Goal: Find specific page/section: Find specific page/section

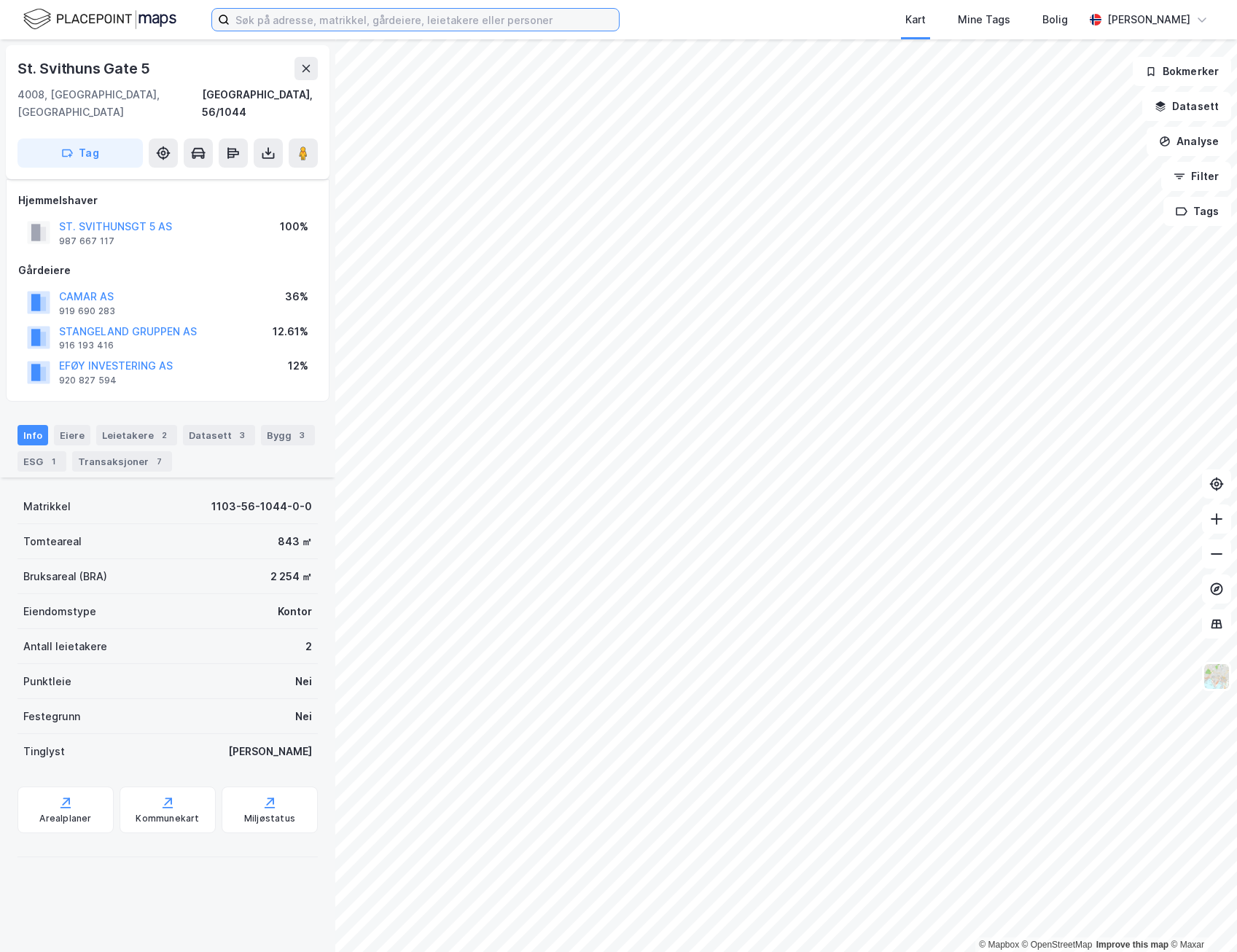
click at [426, 24] on input at bounding box center [423, 19] width 389 height 22
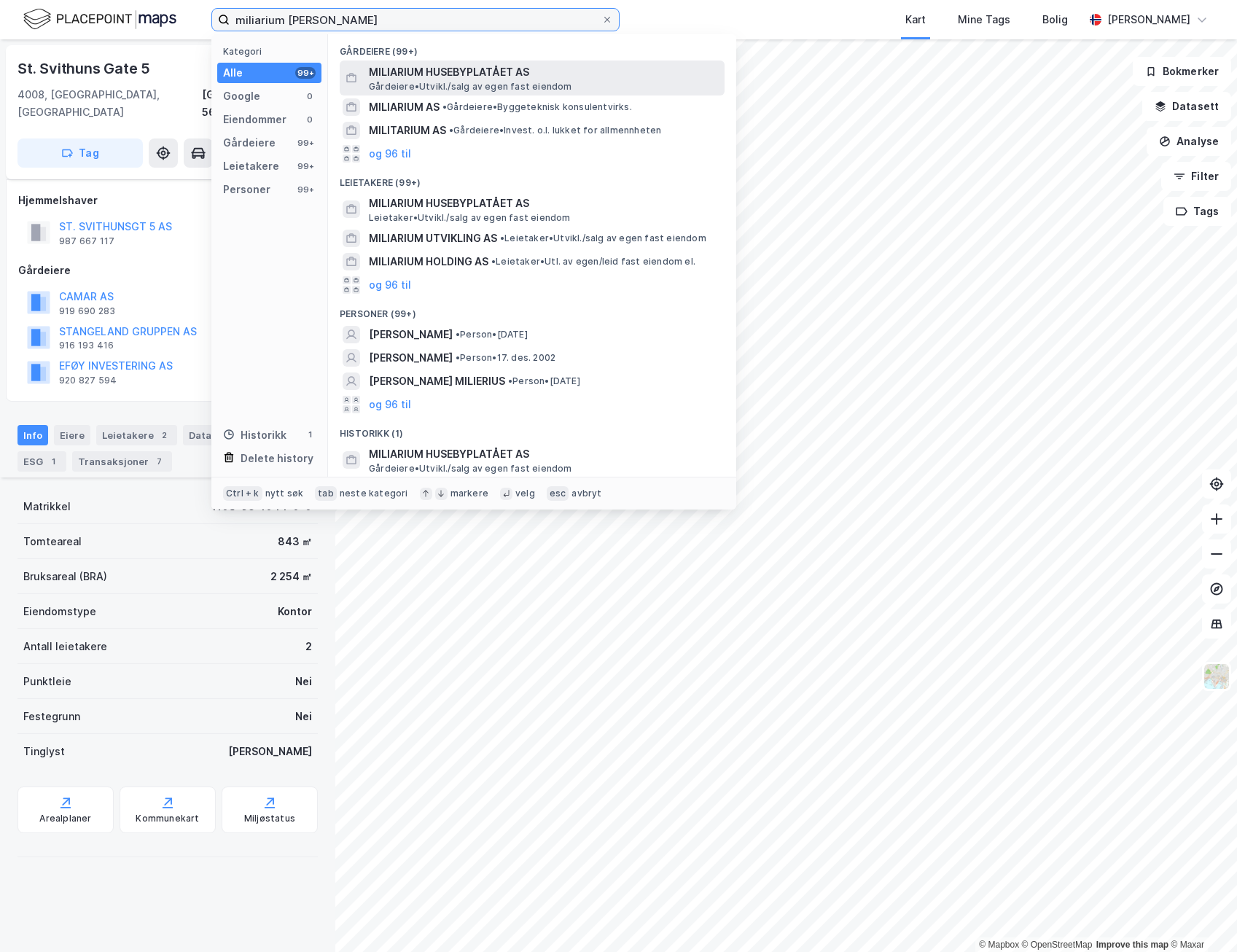
type input "miliarium [PERSON_NAME]"
click at [471, 67] on span "MILIARIUM HUSEBYPLATÅET AS" at bounding box center [544, 72] width 350 height 17
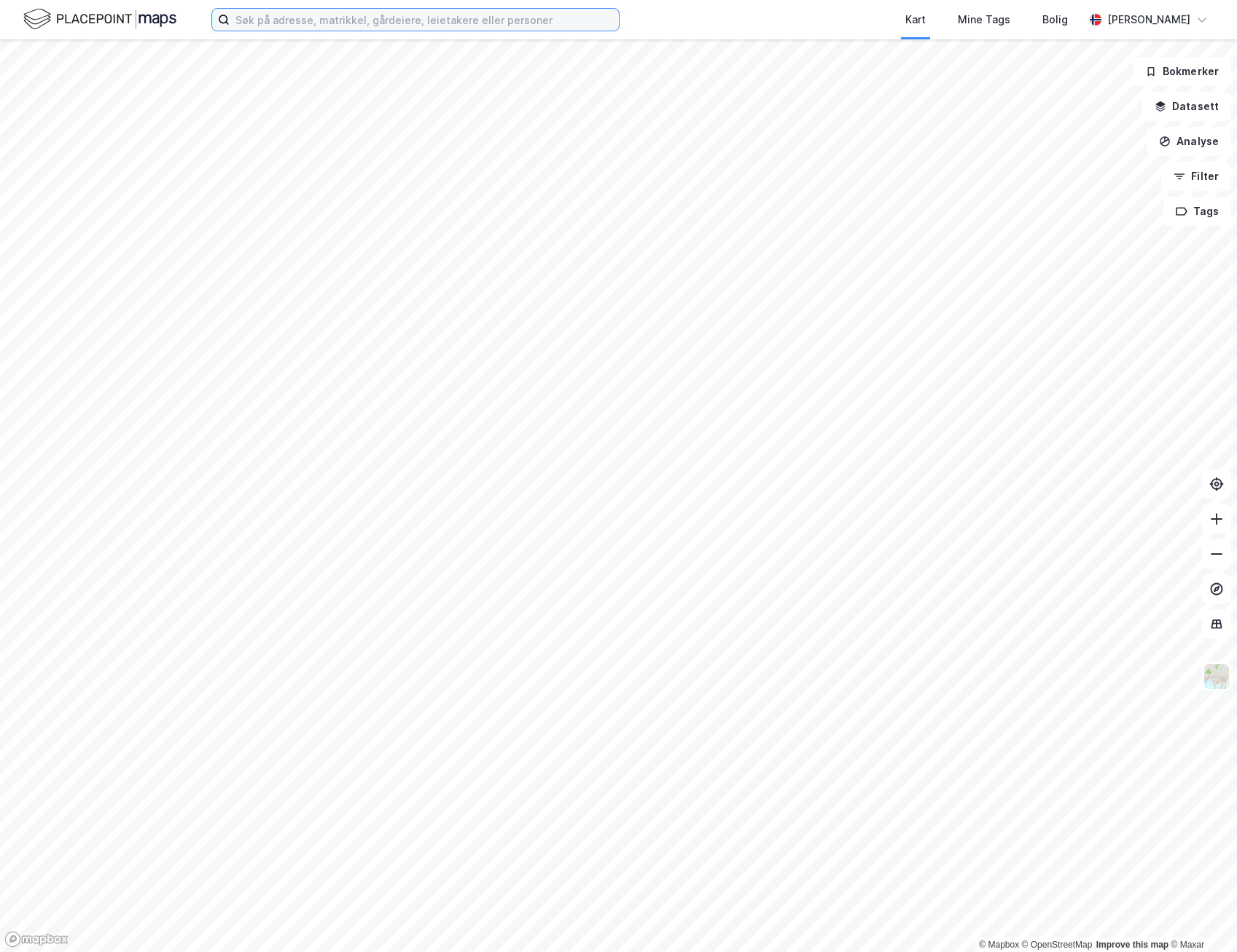
click at [324, 21] on input at bounding box center [423, 19] width 389 height 22
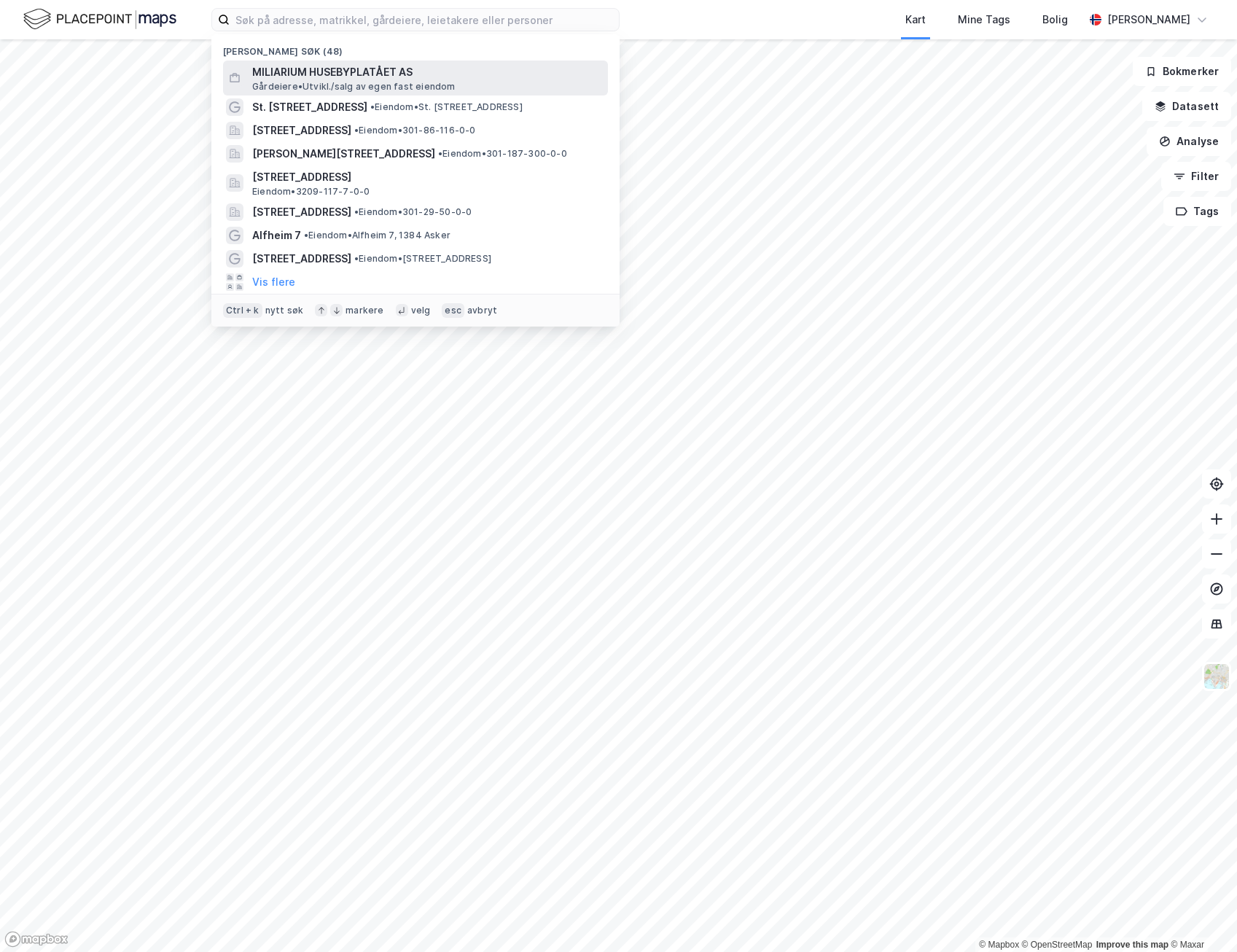
click at [329, 78] on span "MILIARIUM HUSEBYPLATÅET AS" at bounding box center [427, 72] width 350 height 17
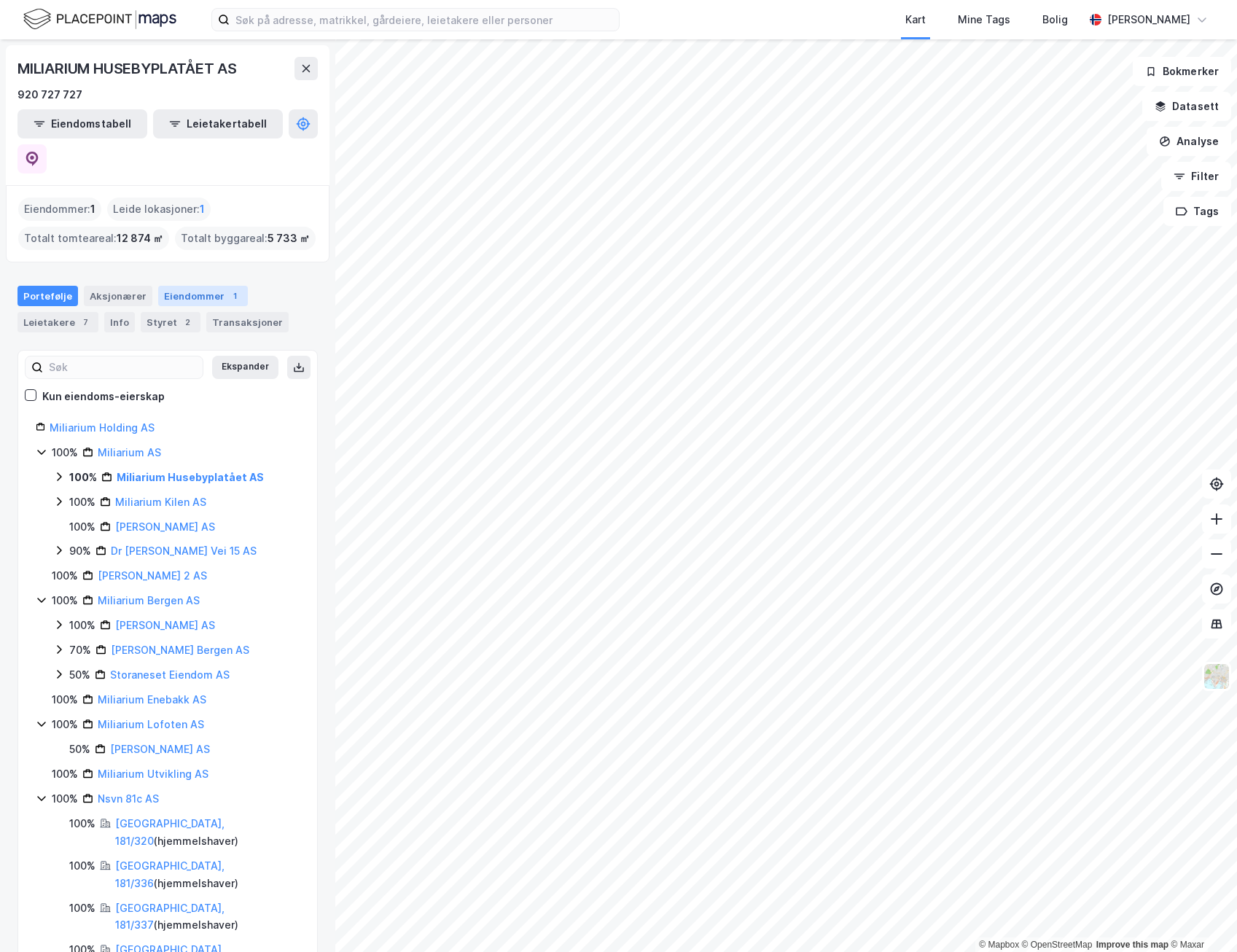
click at [227, 288] on div "1" at bounding box center [234, 295] width 14 height 14
